Goal: Task Accomplishment & Management: Use online tool/utility

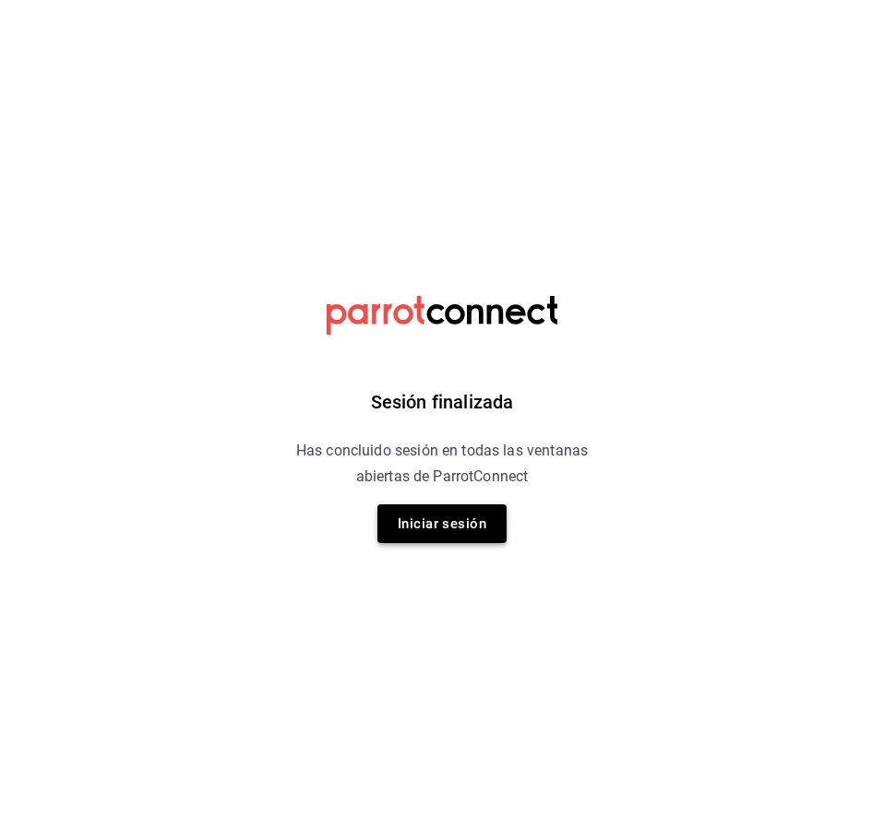
click at [438, 511] on button "Iniciar sesión" at bounding box center [441, 524] width 129 height 39
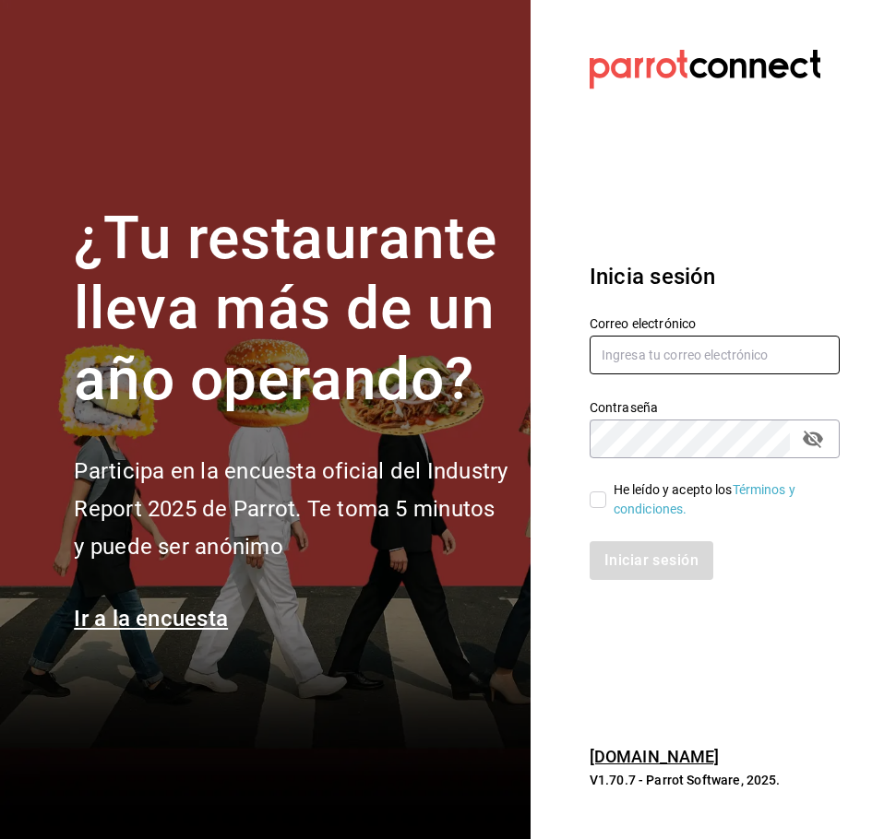
type input "[PERSON_NAME][EMAIL_ADDRESS][DOMAIN_NAME]"
click at [591, 503] on input "He leído y acepto los Términos y condiciones." at bounding box center [597, 500] width 17 height 17
checkbox input "true"
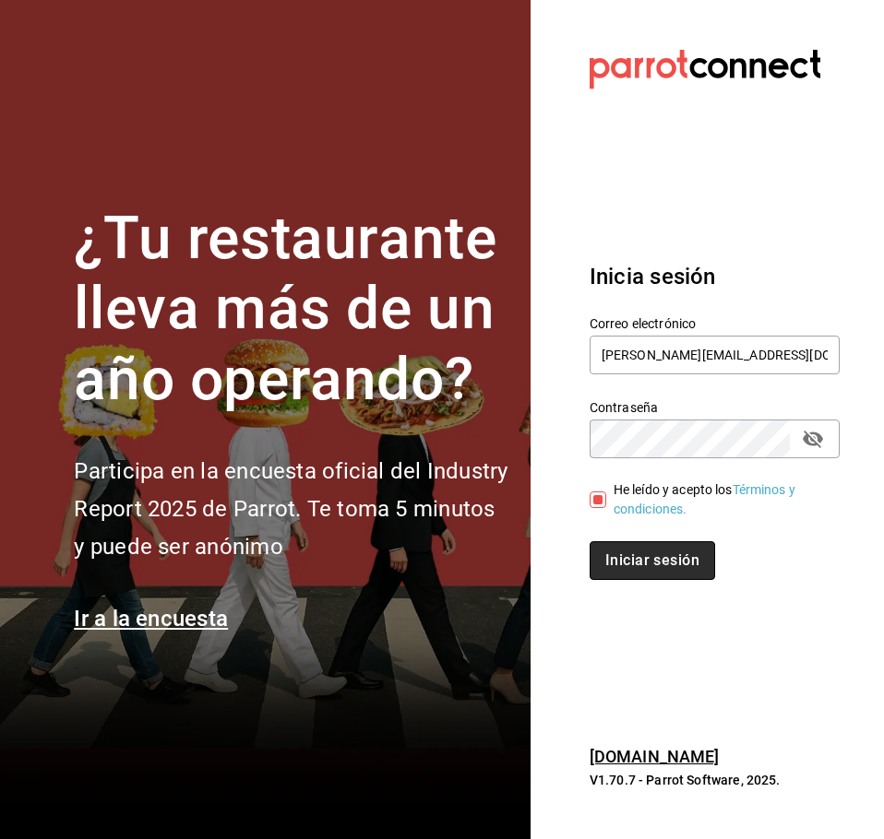
click at [653, 563] on button "Iniciar sesión" at bounding box center [651, 560] width 125 height 39
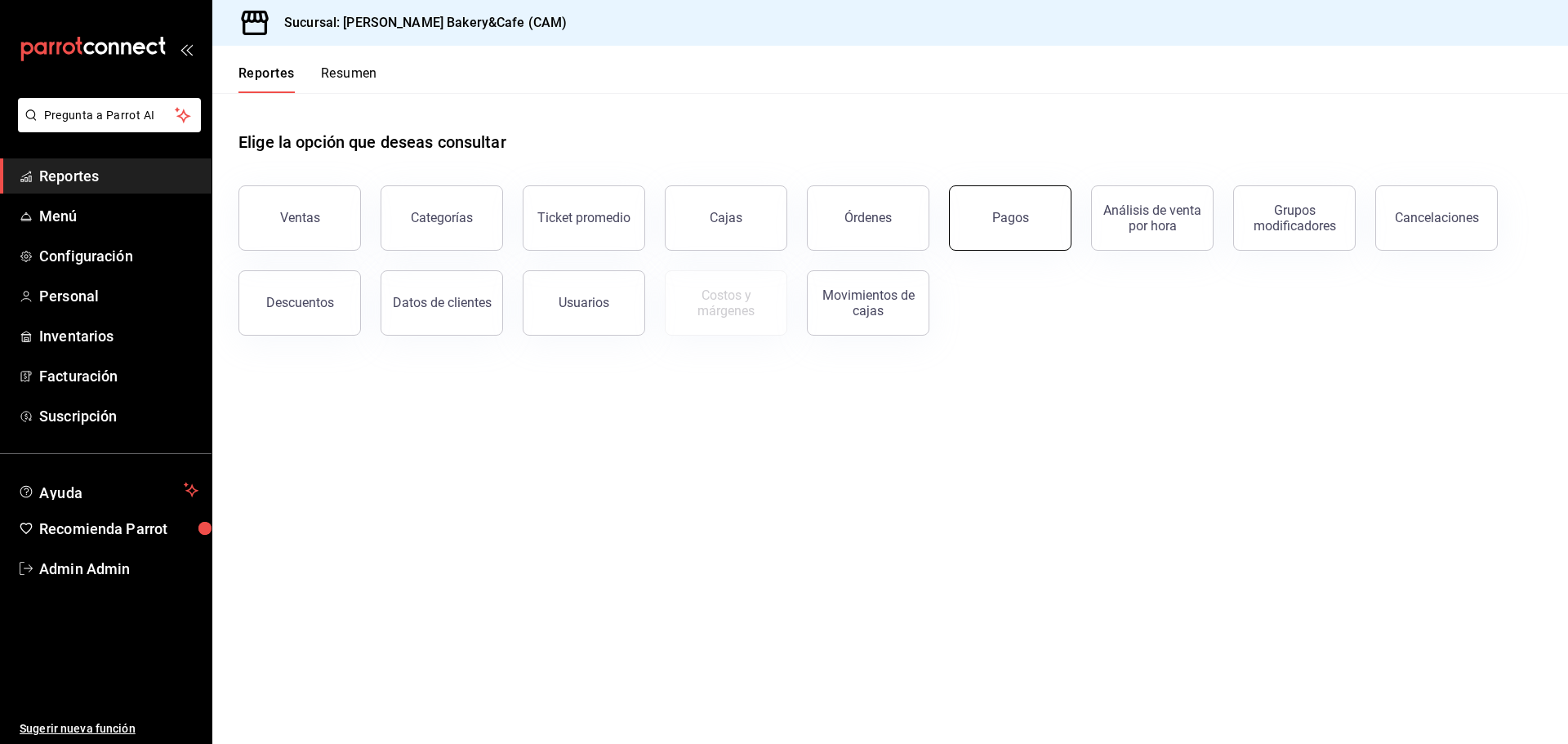
click at [782, 216] on div "Pagos" at bounding box center [1011, 218] width 37 height 16
